Goal: Transaction & Acquisition: Purchase product/service

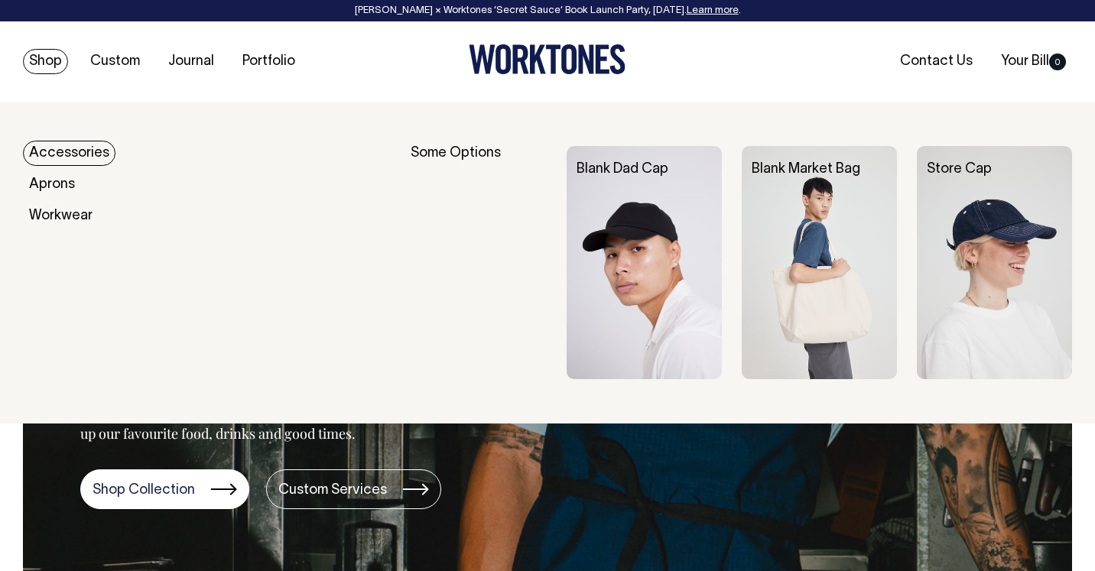
click at [684, 246] on img at bounding box center [644, 262] width 155 height 232
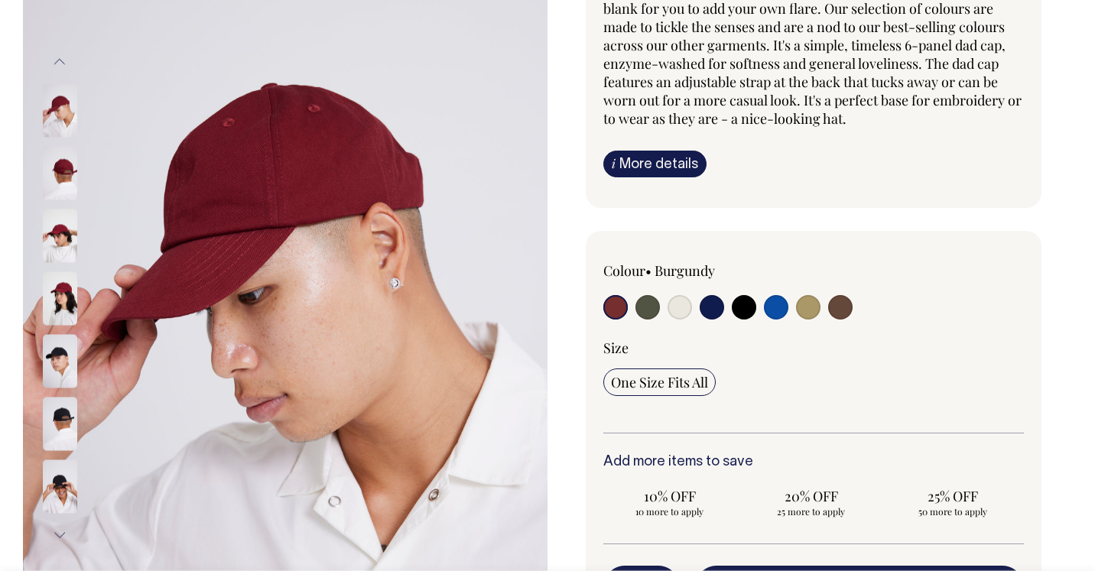
click at [775, 316] on input "radio" at bounding box center [776, 307] width 24 height 24
radio input "true"
select select "Worker Blue"
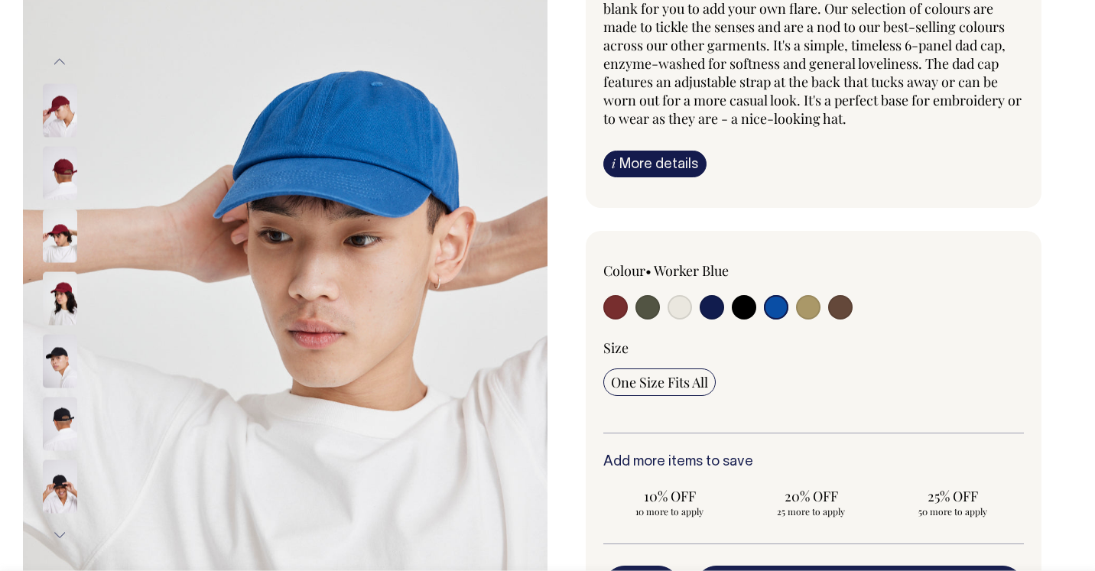
scroll to position [197, 0]
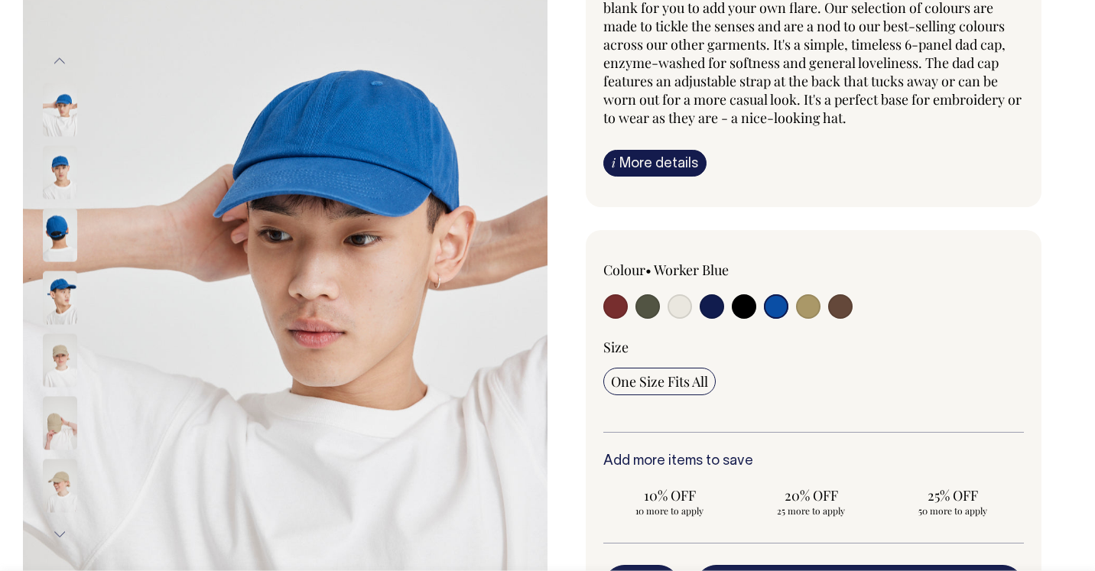
click at [775, 310] on input "radio" at bounding box center [776, 306] width 24 height 24
click at [850, 309] on input "radio" at bounding box center [840, 306] width 24 height 24
radio input "true"
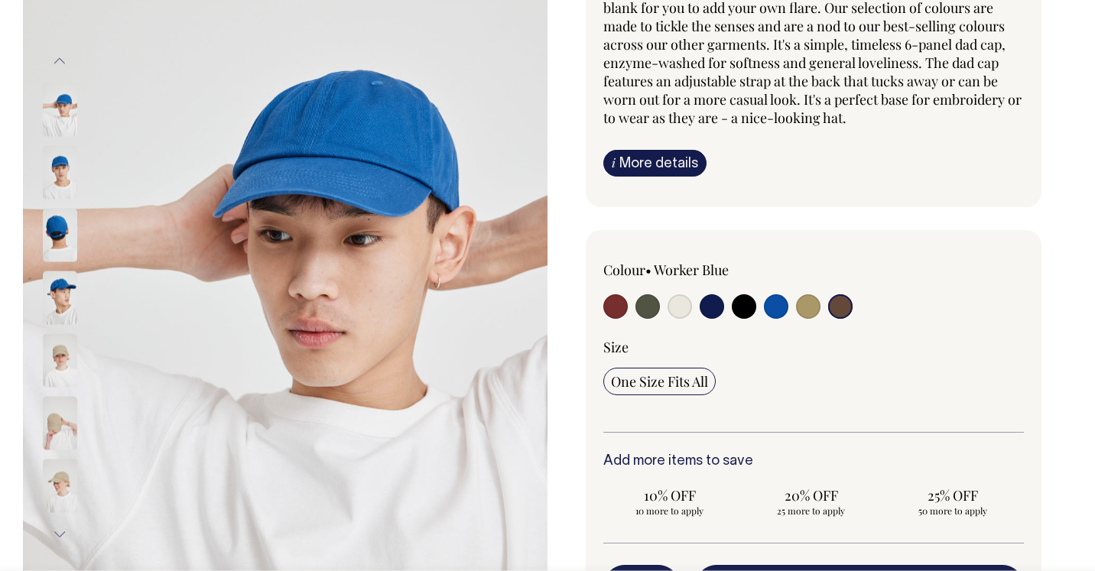
select select "Espresso"
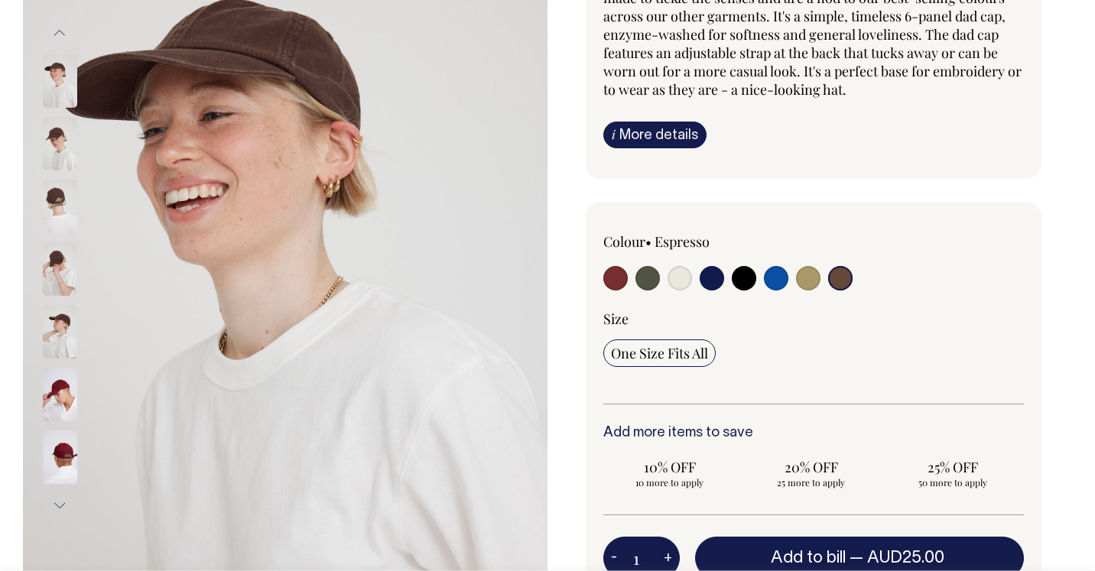
scroll to position [226, 0]
click at [766, 294] on div "Colour • Espresso" at bounding box center [813, 318] width 421 height 172
click at [778, 272] on input "radio" at bounding box center [776, 278] width 24 height 24
radio input "true"
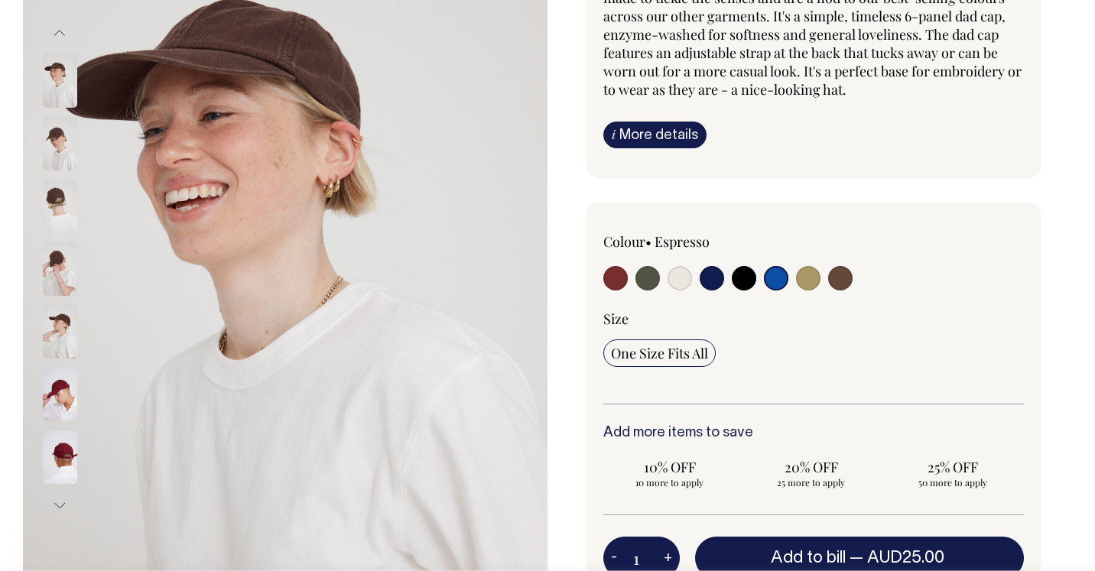
select select "Worker Blue"
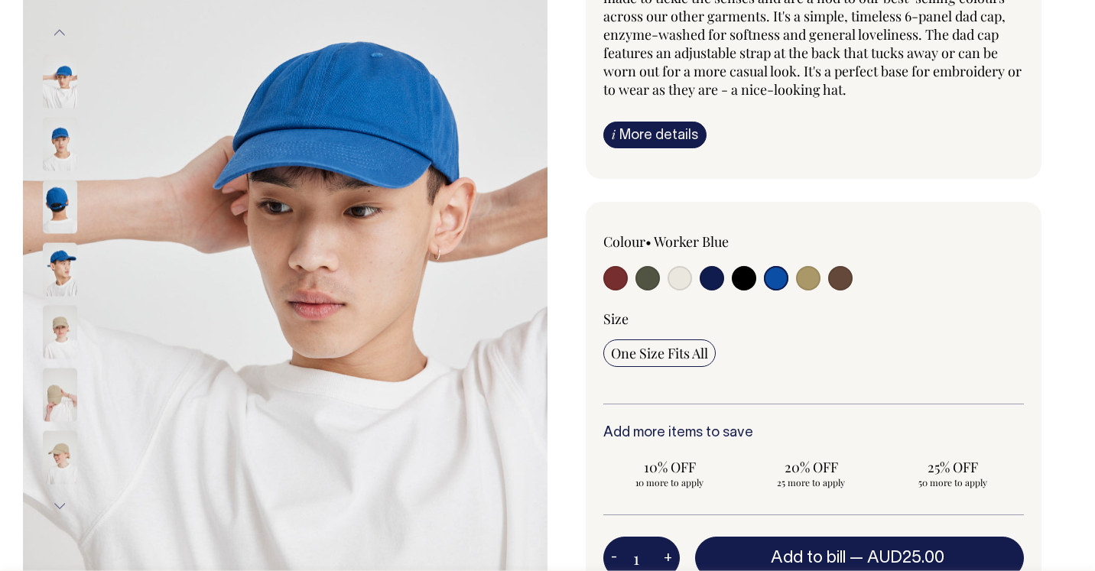
click at [60, 148] on img at bounding box center [60, 145] width 34 height 54
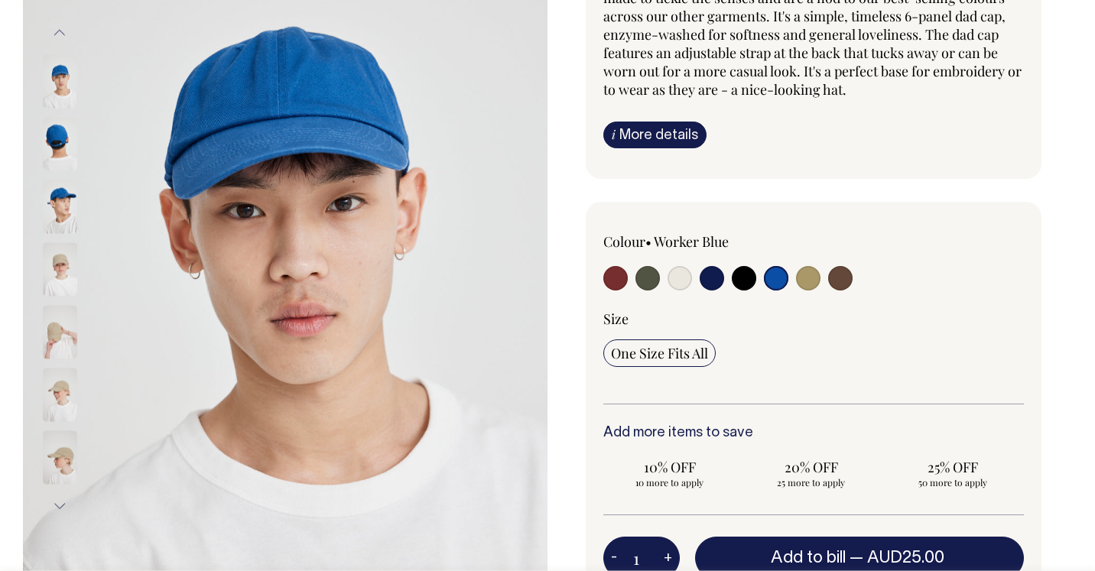
click at [59, 240] on div at bounding box center [80, 270] width 76 height 63
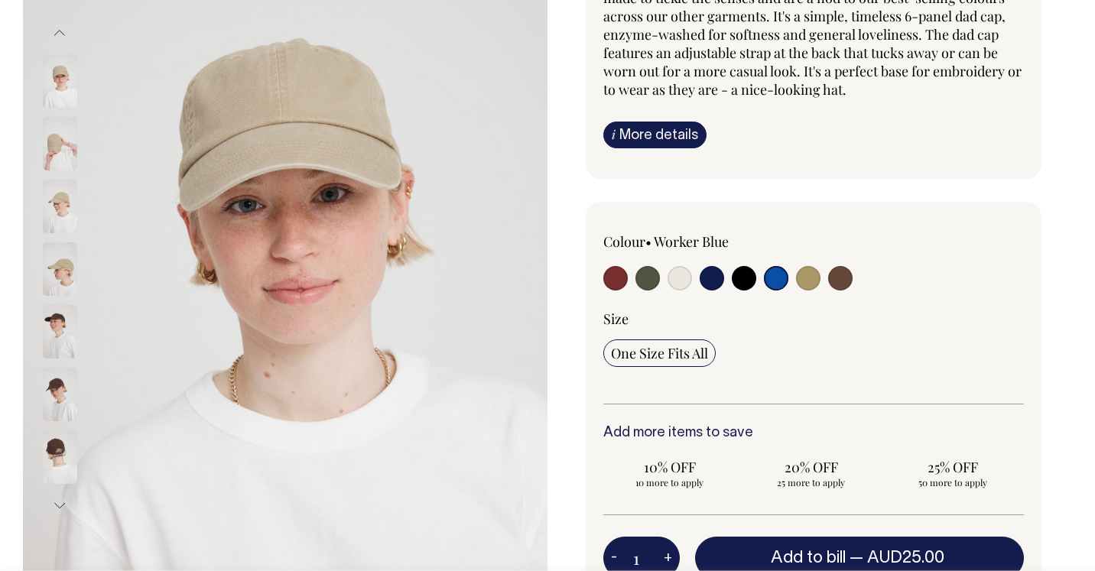
click at [836, 281] on input "radio" at bounding box center [840, 278] width 24 height 24
radio input "true"
select select "Espresso"
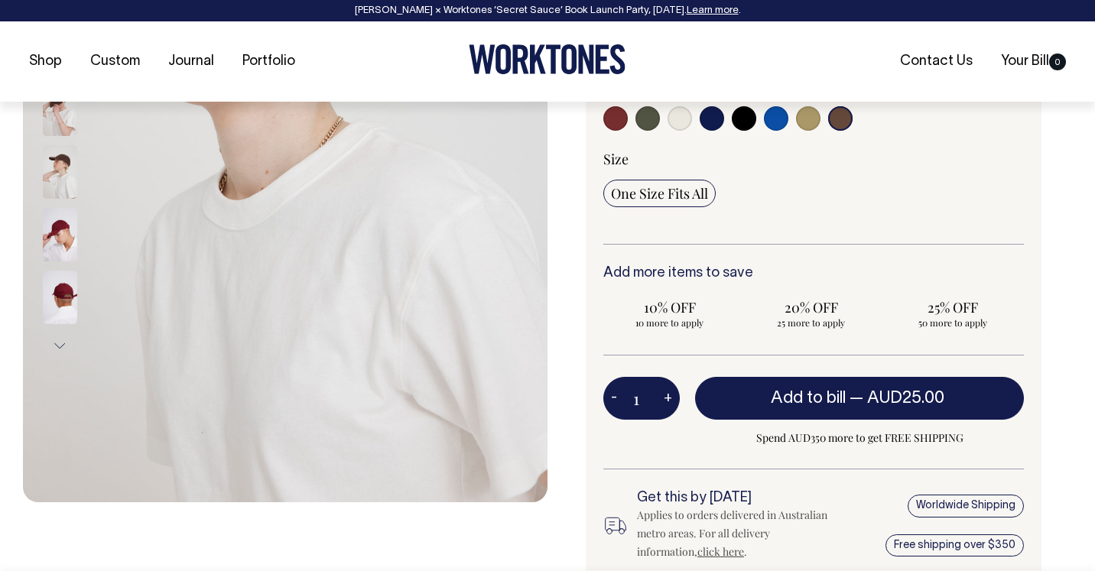
scroll to position [386, 0]
click at [671, 393] on button "+" at bounding box center [668, 397] width 24 height 31
type input "2"
click at [671, 393] on button "+" at bounding box center [668, 397] width 24 height 31
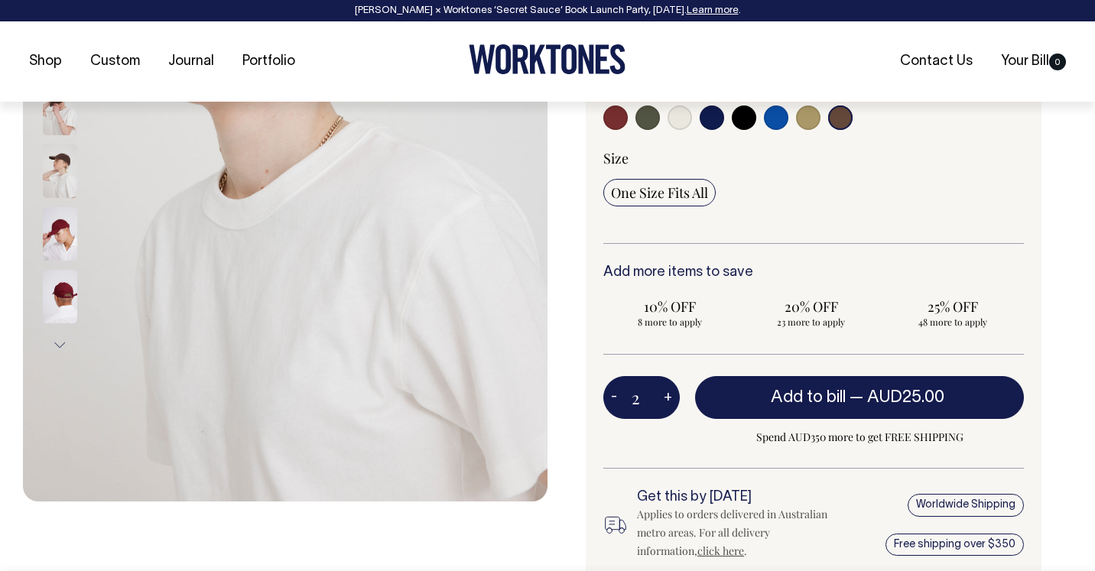
type input "3"
click at [671, 393] on button "+" at bounding box center [668, 397] width 24 height 31
type input "4"
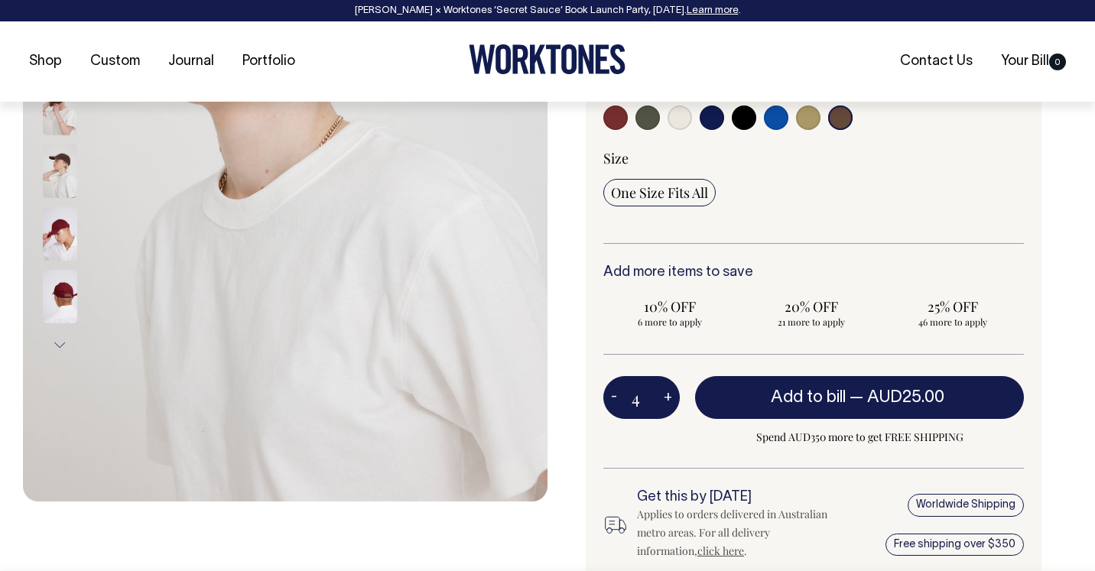
click at [671, 393] on button "+" at bounding box center [668, 397] width 24 height 31
type input "5"
click at [671, 393] on button "+" at bounding box center [668, 397] width 24 height 31
type input "6"
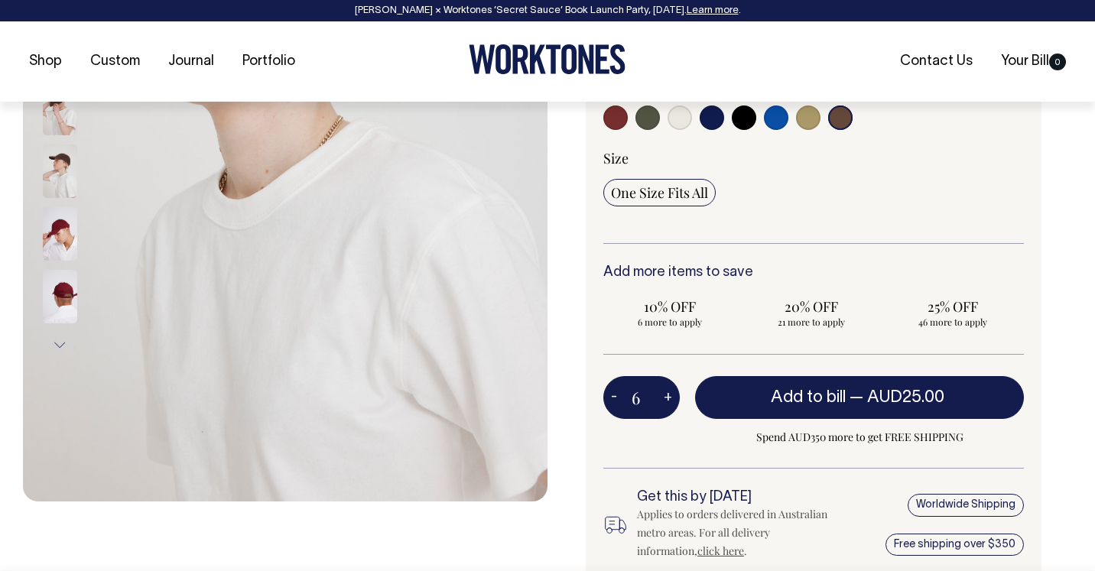
type input "6"
click at [671, 393] on button "+" at bounding box center [668, 397] width 24 height 31
type input "7"
click at [671, 393] on button "+" at bounding box center [668, 397] width 24 height 31
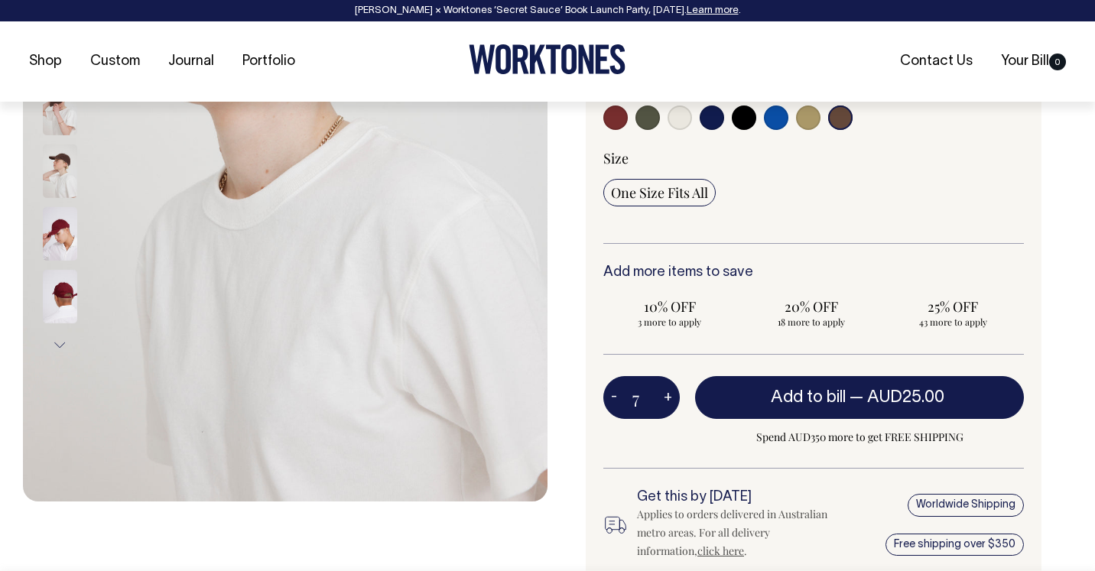
type input "8"
click at [671, 393] on button "+" at bounding box center [668, 397] width 24 height 31
type input "9"
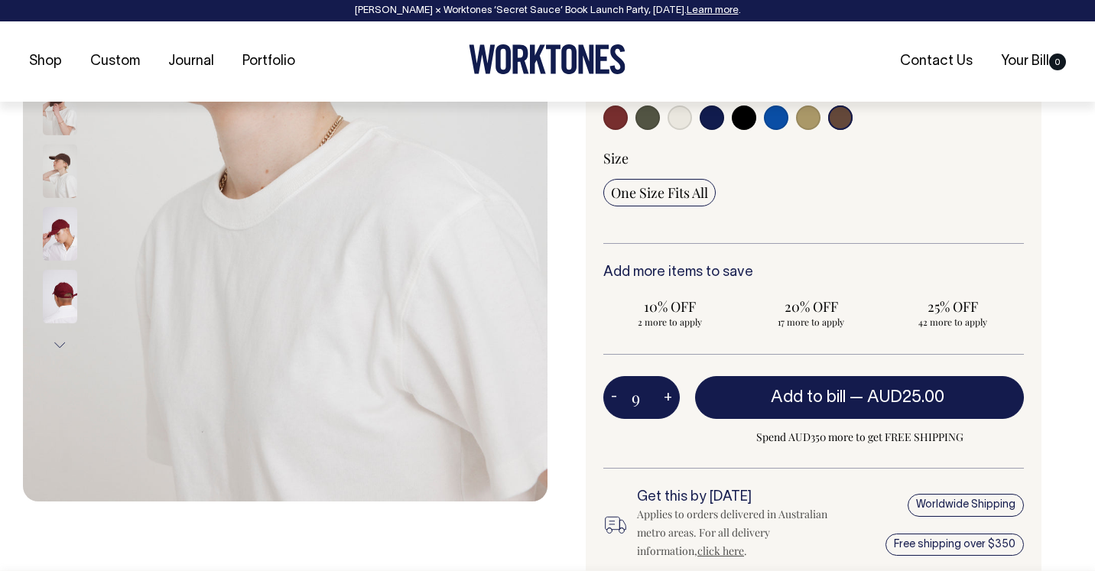
click at [671, 393] on button "+" at bounding box center [668, 397] width 24 height 31
type input "10"
radio input "true"
type input "10"
click at [671, 393] on button "+" at bounding box center [668, 397] width 24 height 31
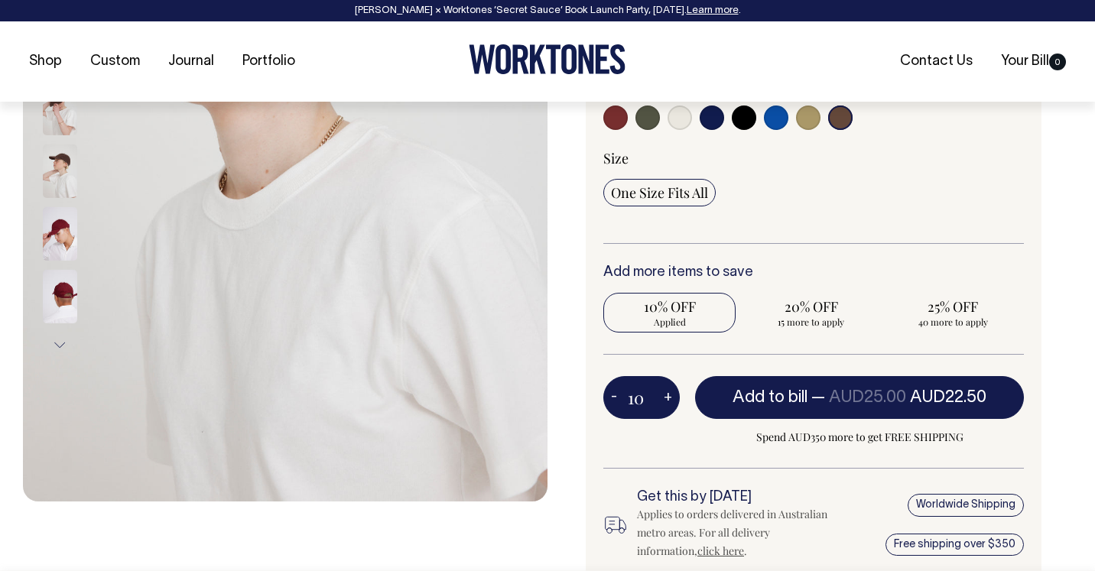
type input "11"
radio input "true"
type input "11"
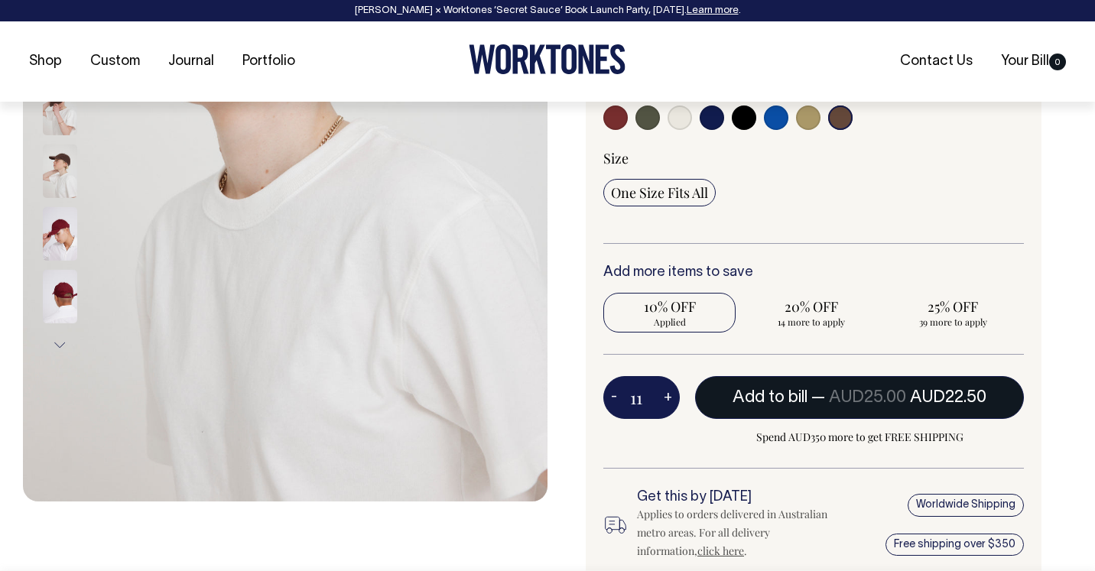
click at [823, 404] on span "— AUD25.00 AUD22.50" at bounding box center [898, 397] width 175 height 15
type input "1"
radio input "false"
type input "1"
radio input "true"
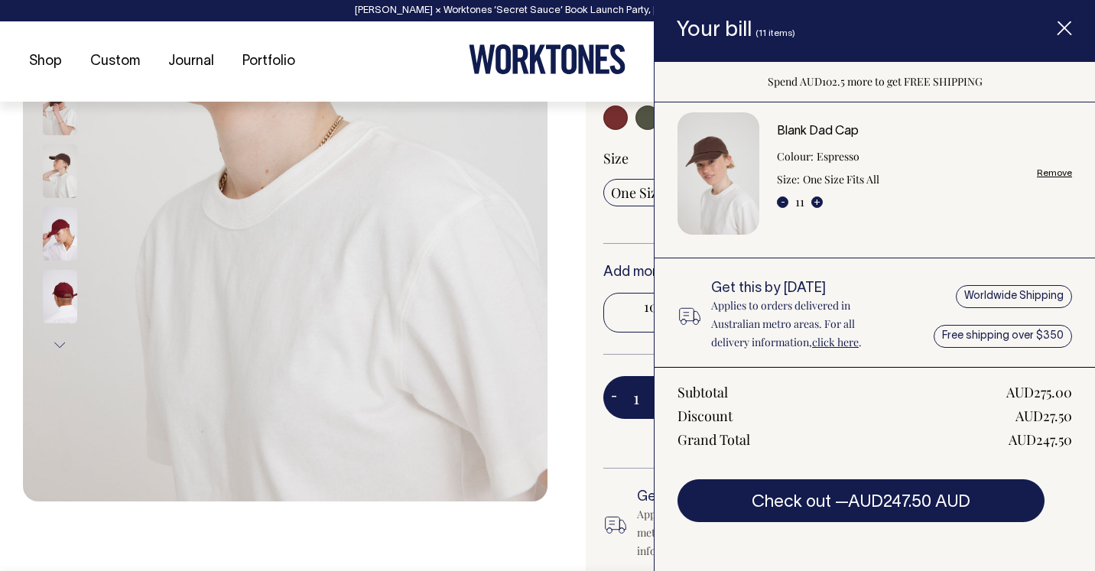
scroll to position [0, 0]
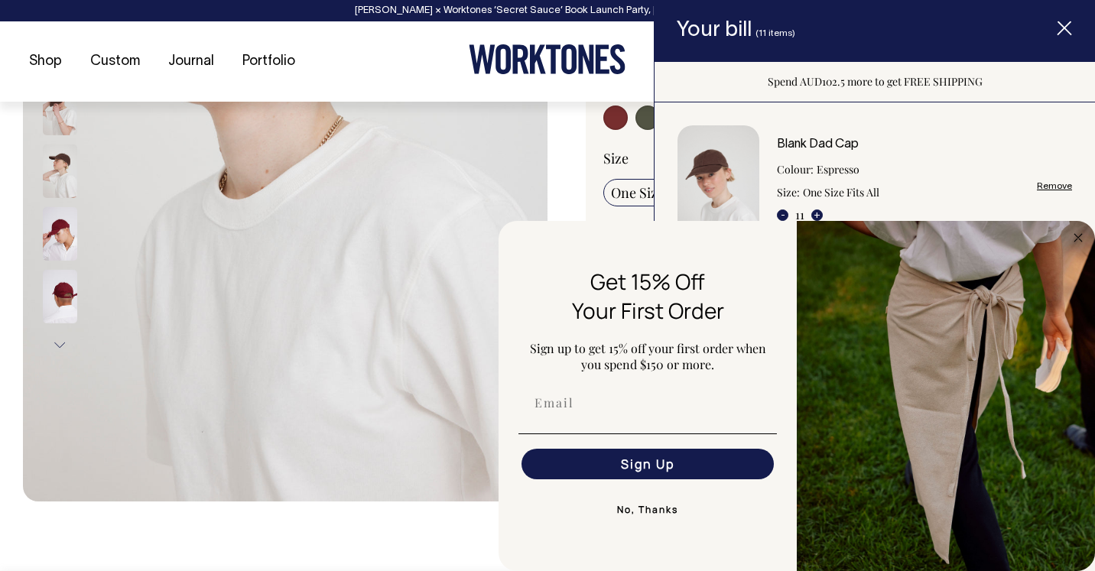
click at [1062, 22] on icon "Item added to your cart" at bounding box center [1064, 28] width 15 height 15
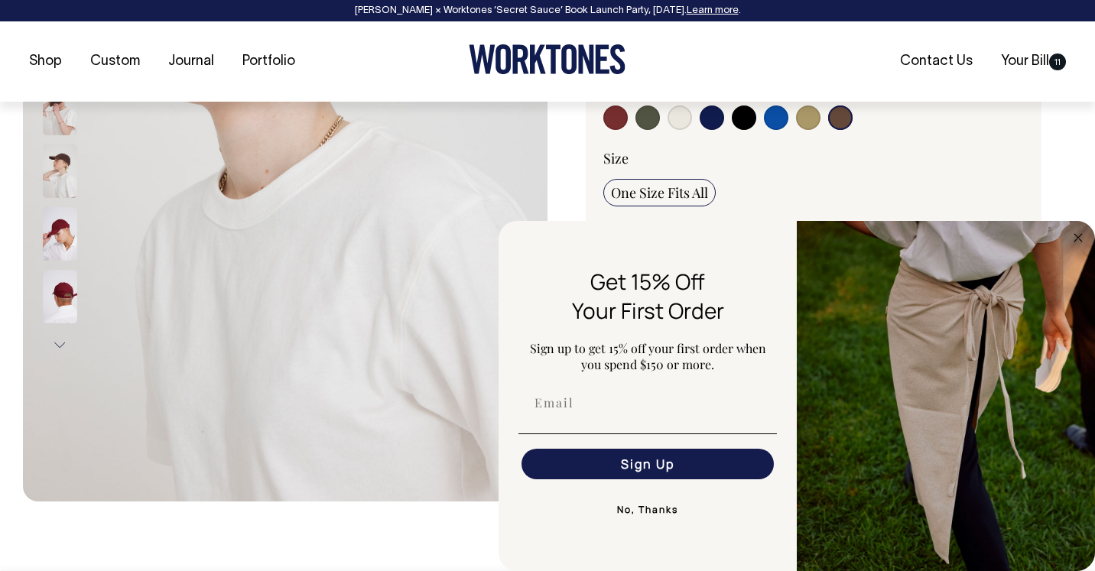
click at [646, 418] on div "FLYOUT Form" at bounding box center [648, 403] width 268 height 46
click at [627, 405] on input "Email" at bounding box center [648, 403] width 252 height 31
type input "[EMAIL_ADDRESS][DOMAIN_NAME]"
click at [610, 469] on button "Sign Up" at bounding box center [648, 464] width 252 height 31
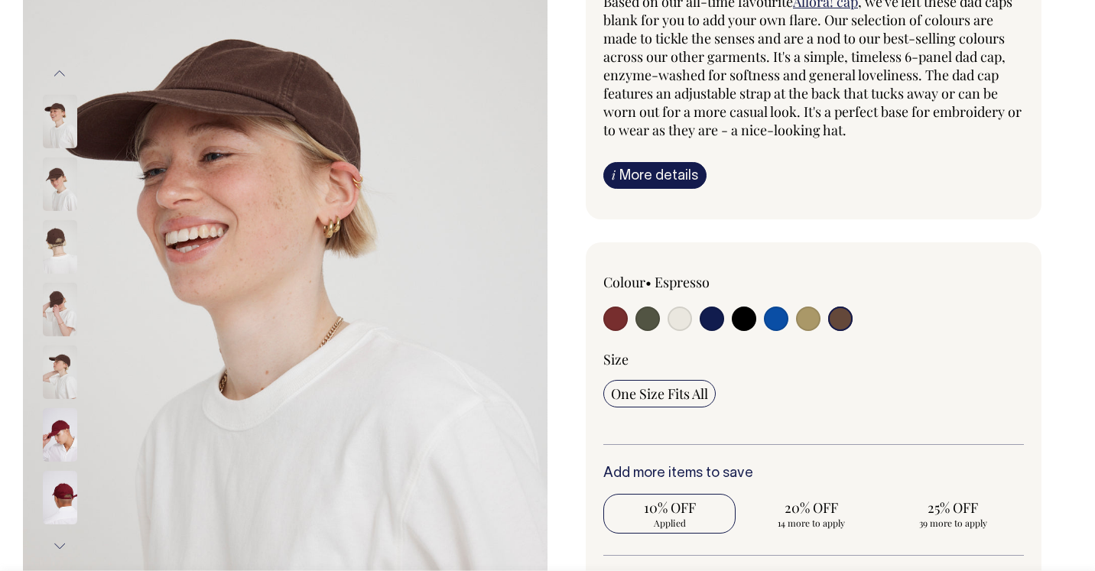
scroll to position [185, 0]
click at [712, 314] on input "radio" at bounding box center [712, 319] width 24 height 24
radio input "true"
select select "Dark Navy"
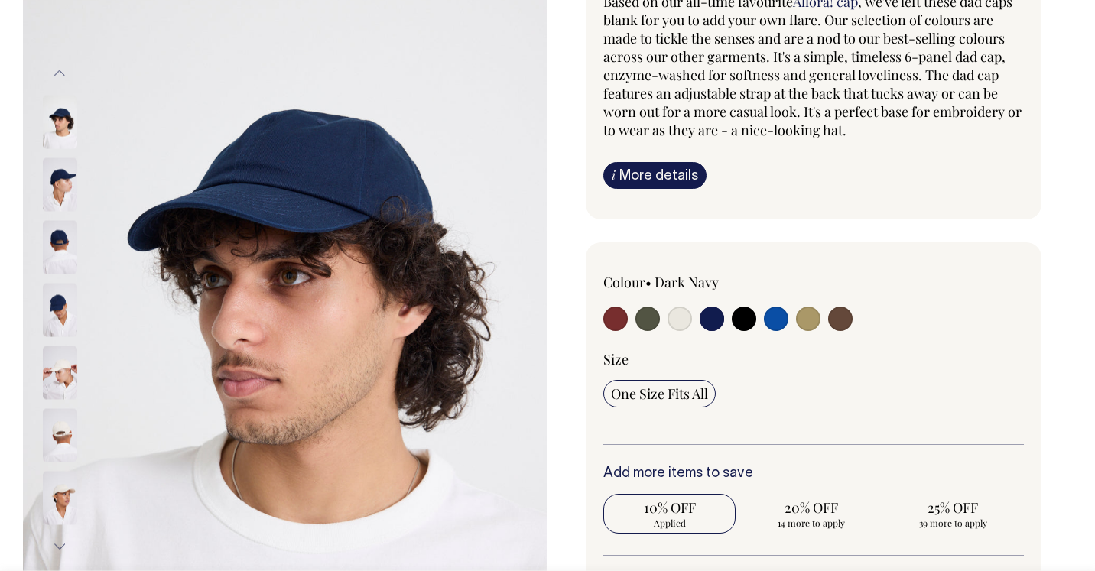
click at [650, 322] on input "radio" at bounding box center [648, 319] width 24 height 24
radio input "true"
select select "Olive"
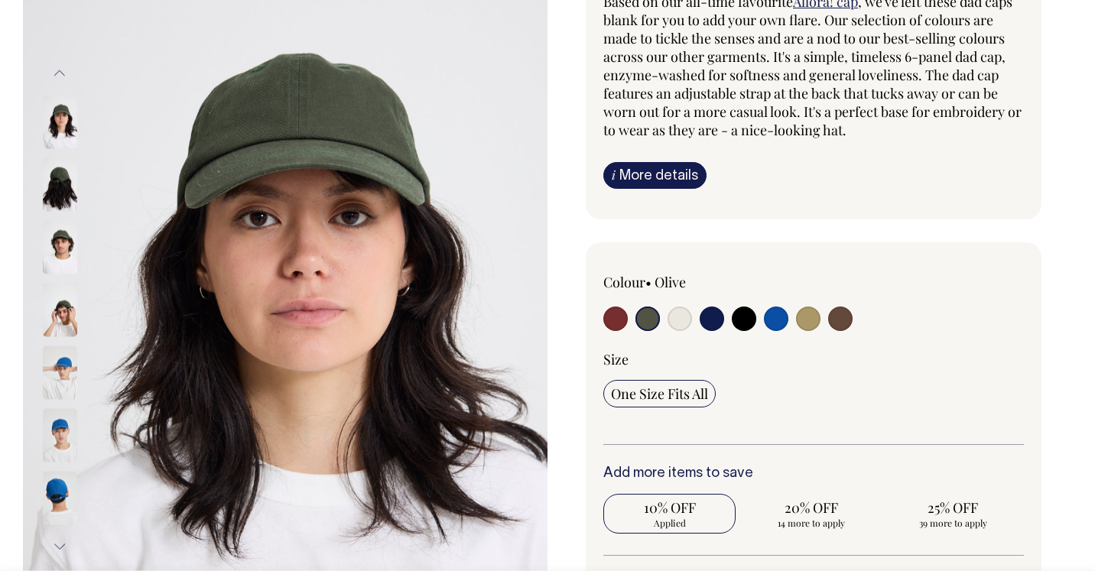
click at [619, 317] on input "radio" at bounding box center [615, 319] width 24 height 24
radio input "true"
select select "Burgundy"
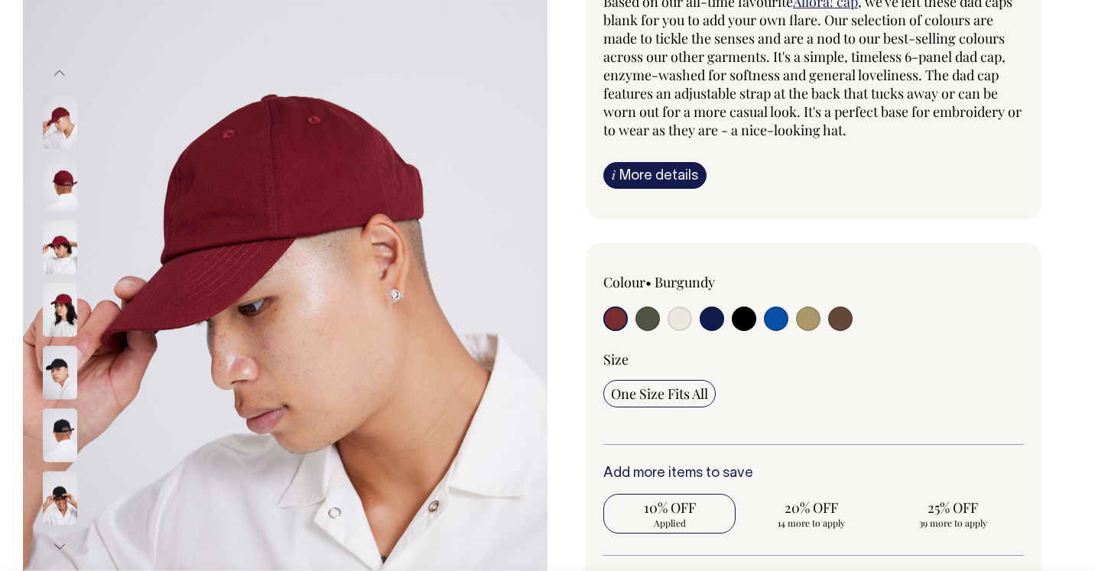
click at [785, 327] on label at bounding box center [776, 321] width 24 height 28
click at [785, 327] on input "radio" at bounding box center [776, 319] width 24 height 24
radio input "true"
select select "Worker Blue"
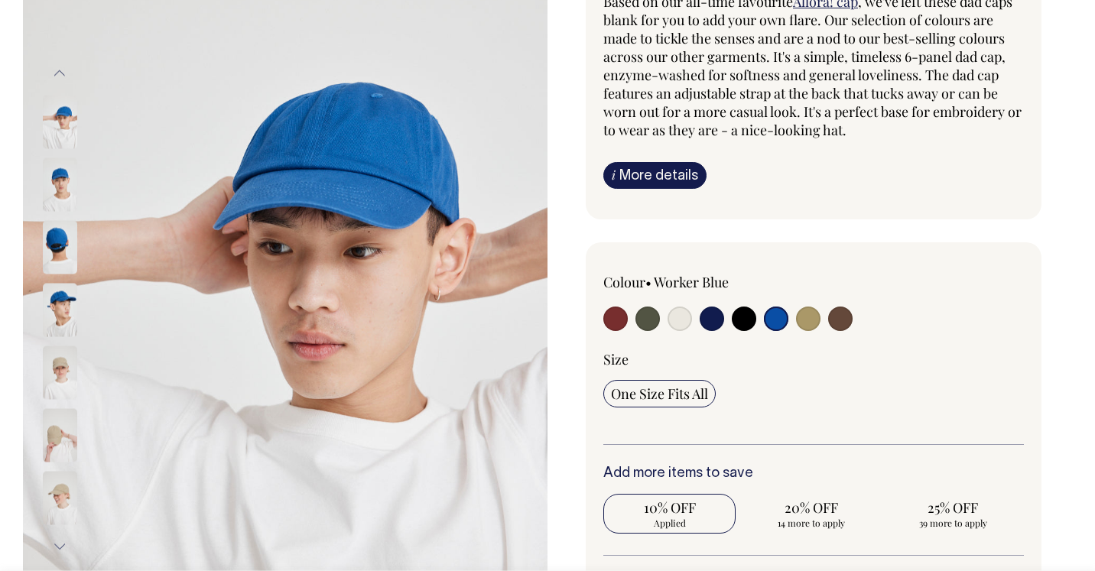
click at [814, 324] on input "radio" at bounding box center [808, 319] width 24 height 24
radio input "true"
select select "Washed Khaki"
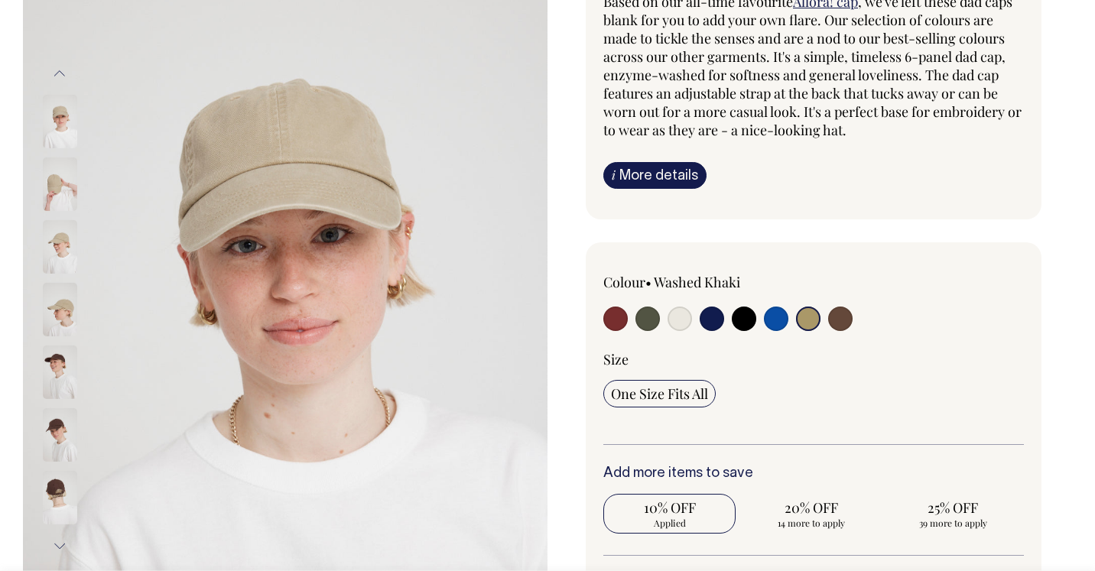
click at [844, 316] on input "radio" at bounding box center [840, 319] width 24 height 24
radio input "true"
select select "Espresso"
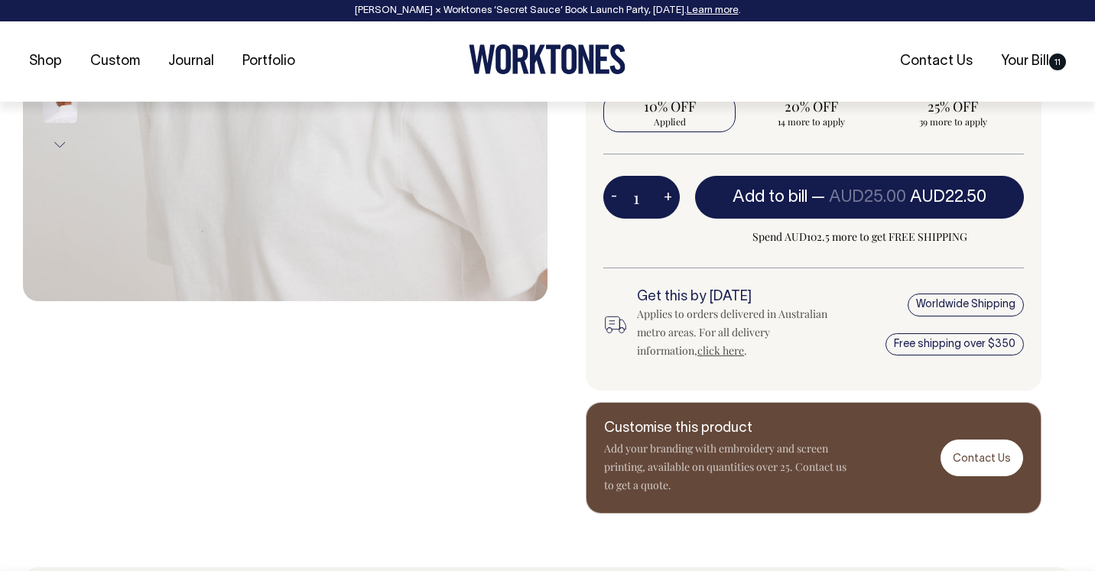
scroll to position [587, 0]
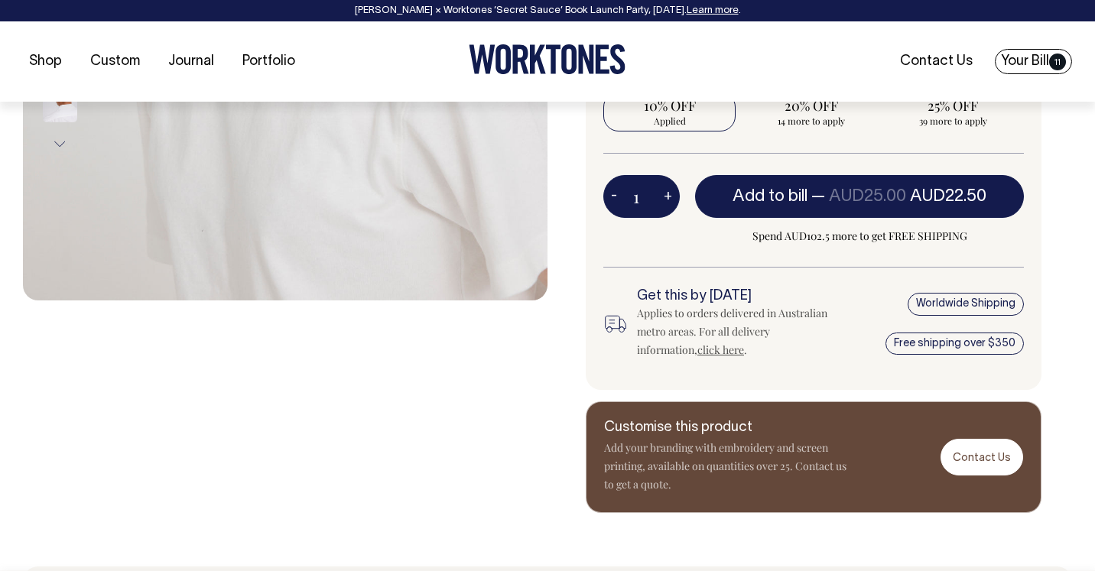
click at [1049, 58] on span "11" at bounding box center [1057, 62] width 17 height 17
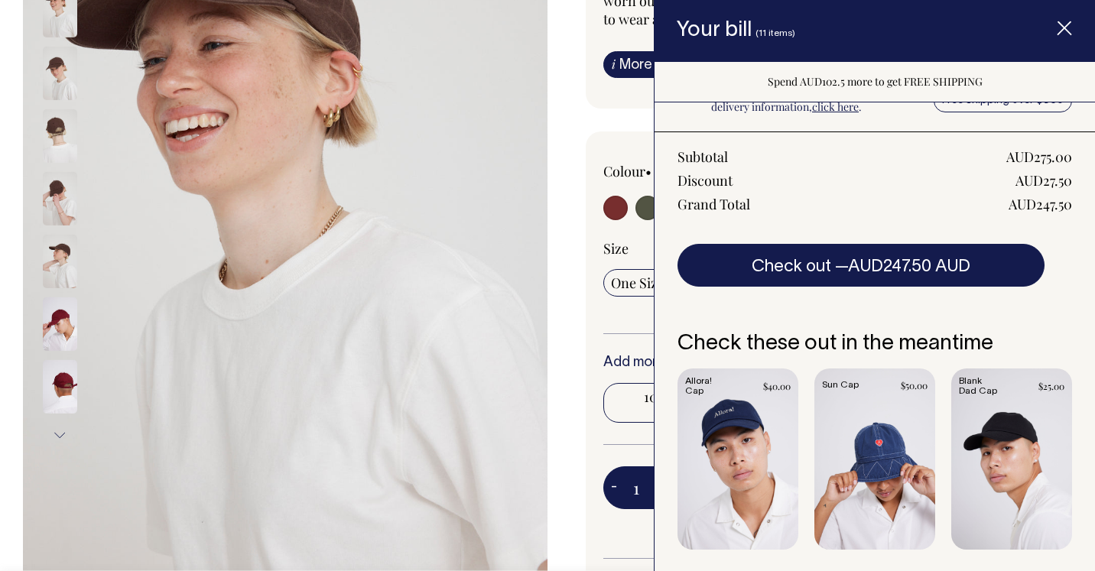
scroll to position [0, 0]
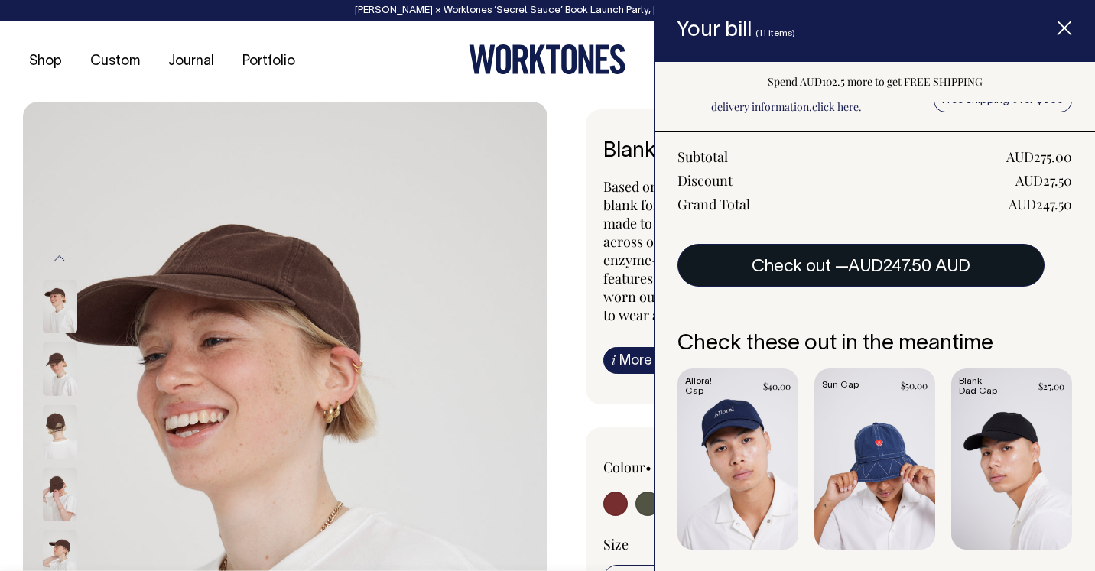
click at [810, 252] on button "Check out — AUD247.50 AUD" at bounding box center [861, 265] width 367 height 43
